Goal: Check status: Check status

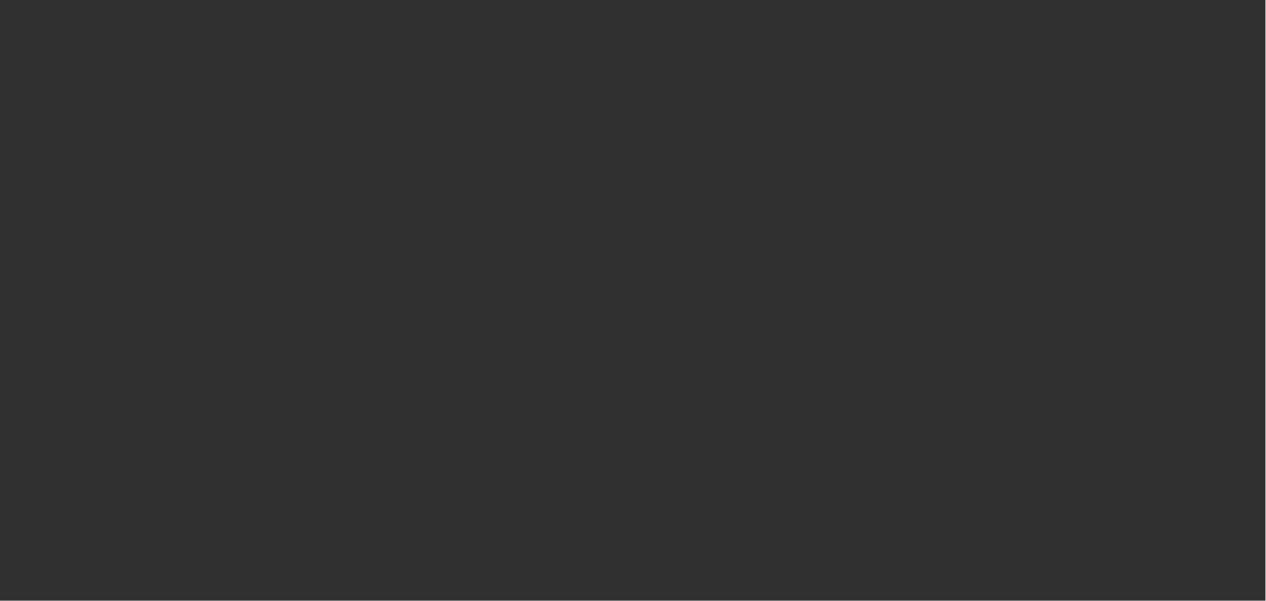
click at [386, 83] on div at bounding box center [633, 300] width 1266 height 601
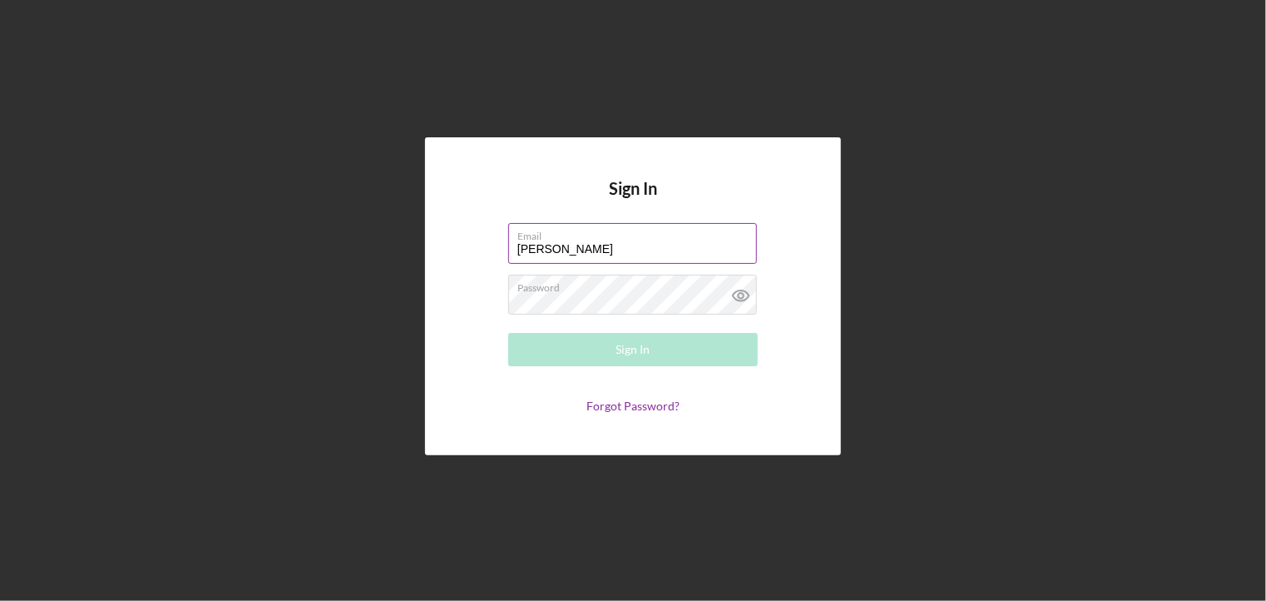
click at [602, 245] on input "Wickman" at bounding box center [632, 243] width 249 height 40
type input "W"
type input "J"
type input "rose53742000@yahoo.com"
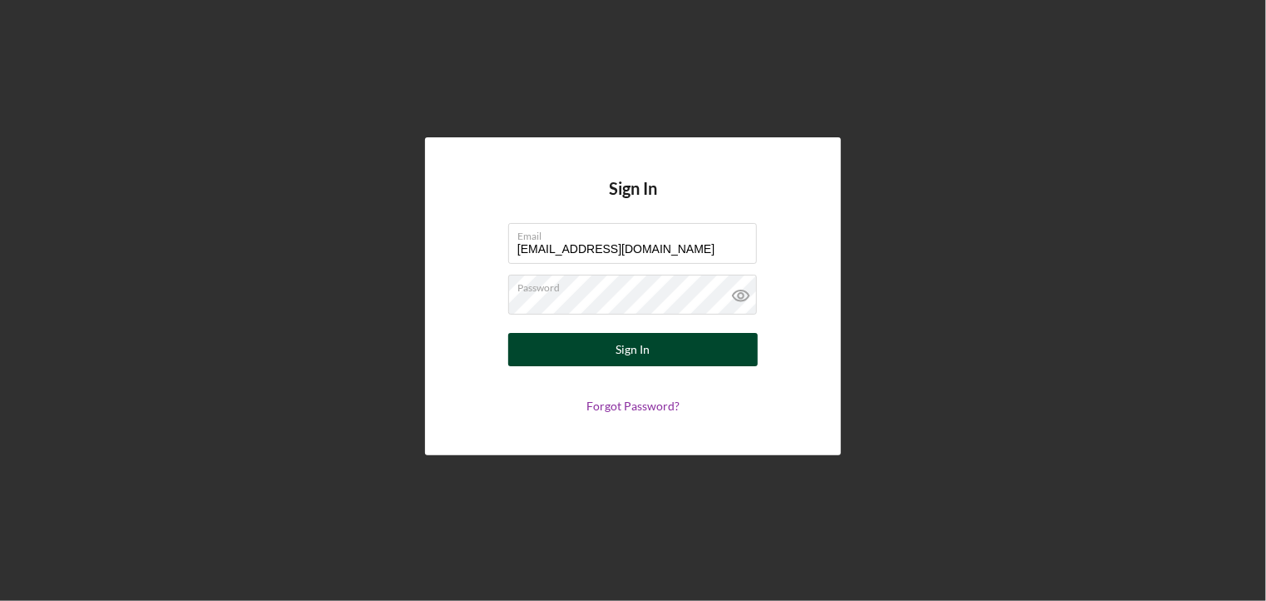
click at [639, 356] on div "Sign In" at bounding box center [634, 349] width 34 height 33
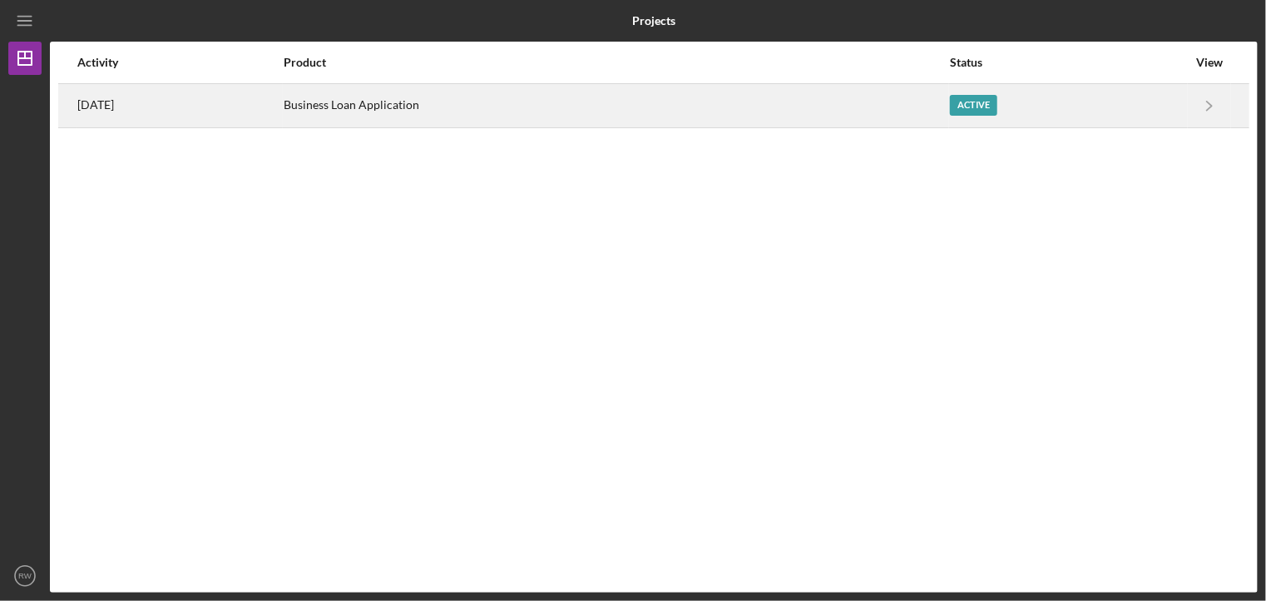
click at [988, 110] on div "Active" at bounding box center [973, 105] width 47 height 21
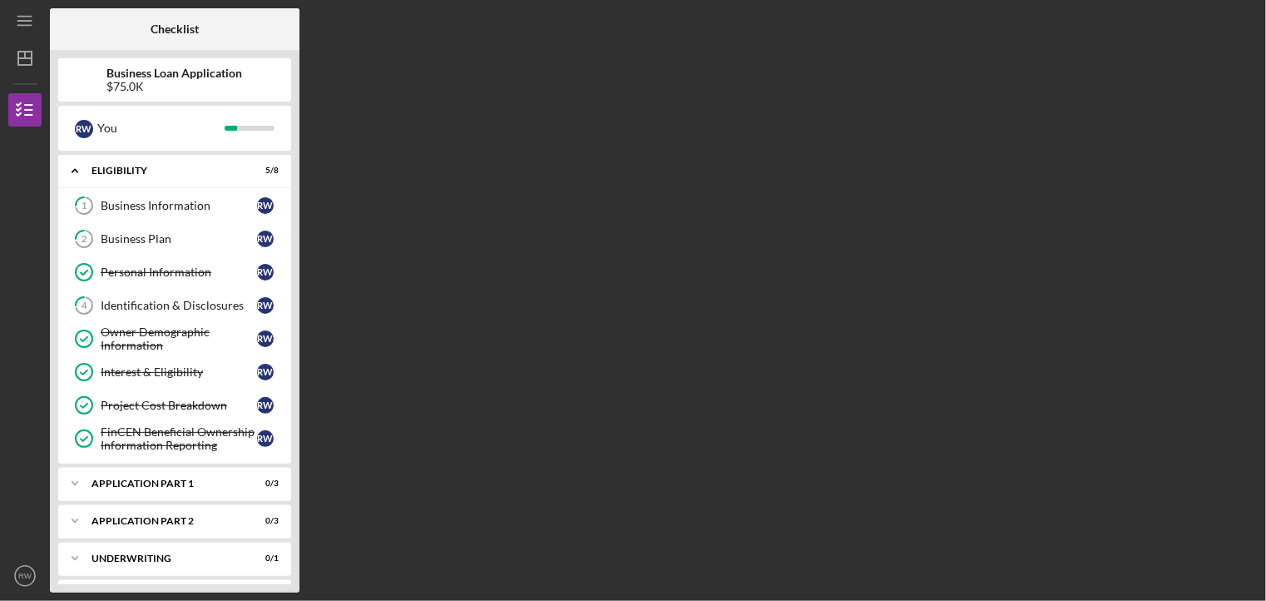
drag, startPoint x: 685, startPoint y: 397, endPoint x: 680, endPoint y: 376, distance: 21.4
click at [680, 376] on div "Checklist Business Loan Application $75.0K R W You Icon/Expander Eligibility 5 …" at bounding box center [654, 300] width 1208 height 584
